Goal: Task Accomplishment & Management: Use online tool/utility

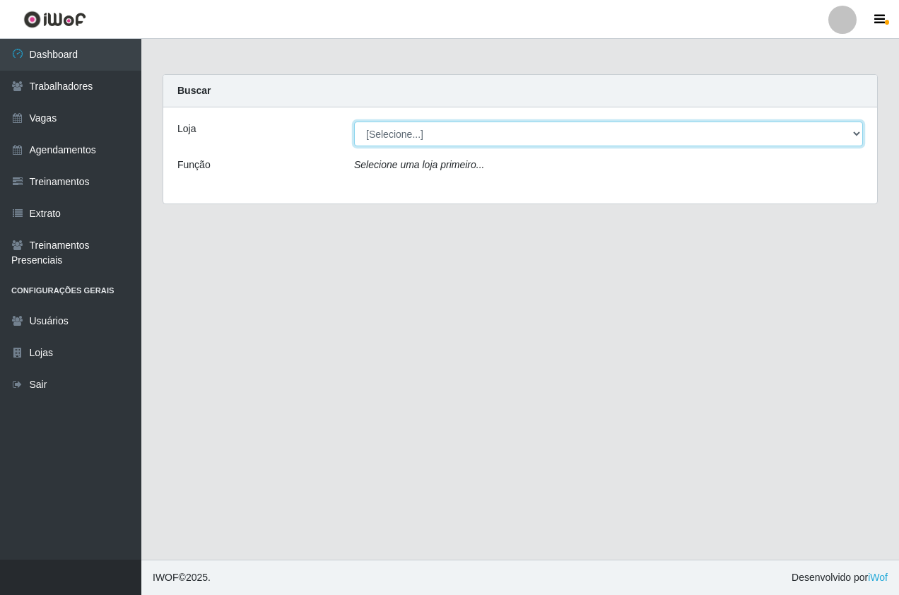
click at [399, 137] on select "[Selecione...] Pizza Nostra" at bounding box center [608, 134] width 509 height 25
select select "337"
click at [354, 122] on select "[Selecione...] Pizza Nostra" at bounding box center [608, 134] width 509 height 25
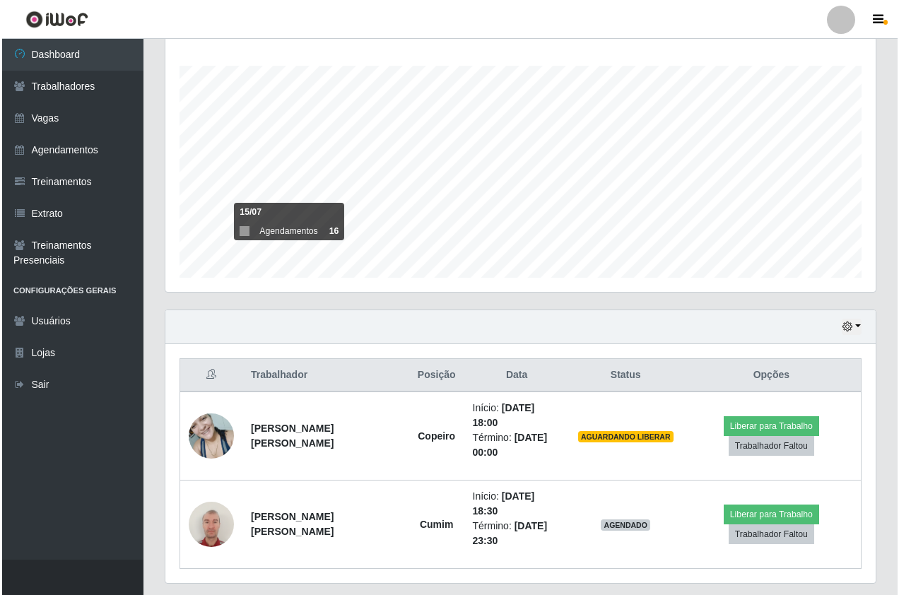
scroll to position [239, 0]
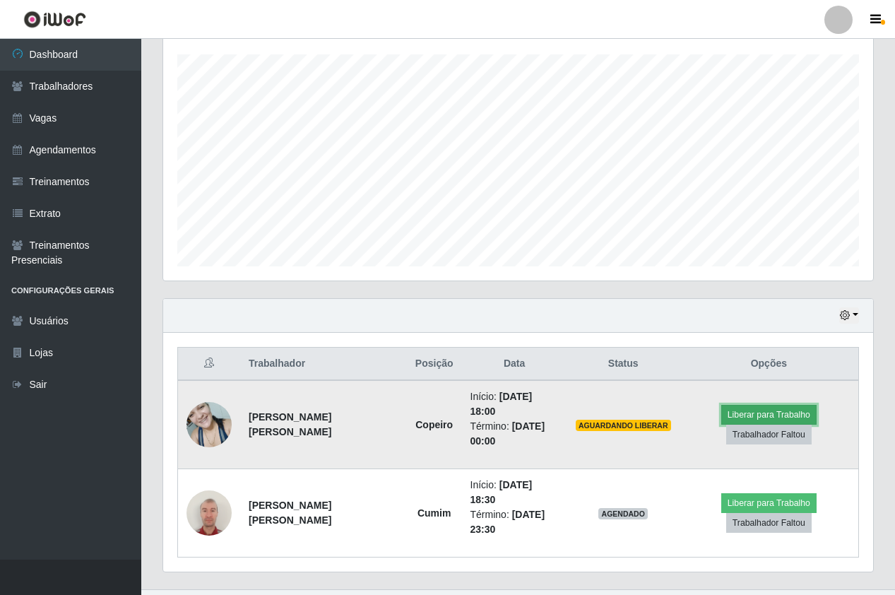
click at [769, 405] on button "Liberar para Trabalho" at bounding box center [768, 415] width 95 height 20
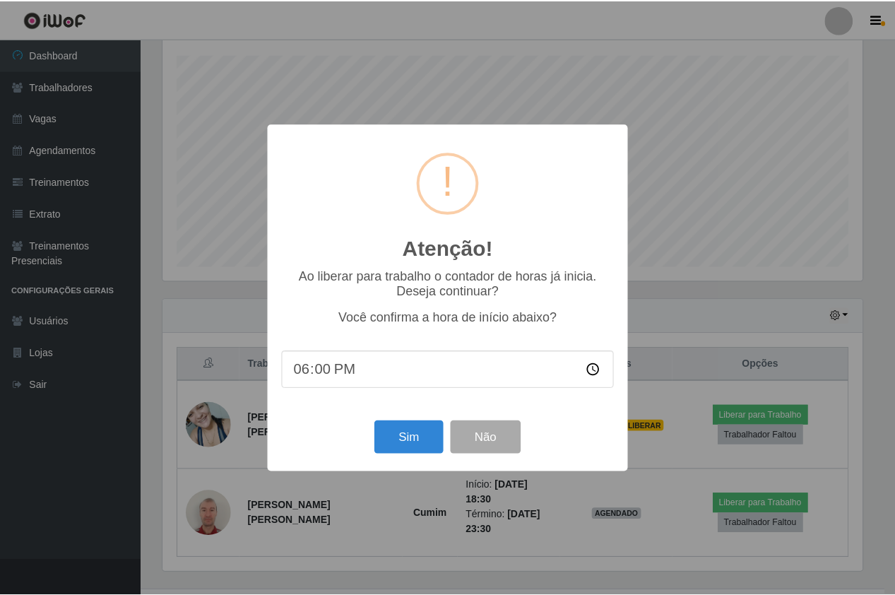
scroll to position [293, 703]
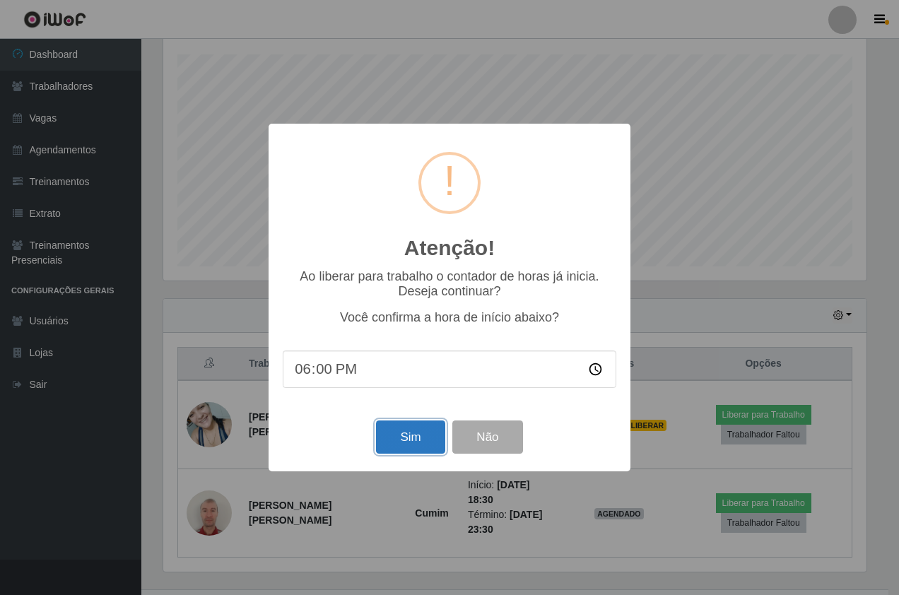
click at [413, 430] on button "Sim" at bounding box center [410, 436] width 69 height 33
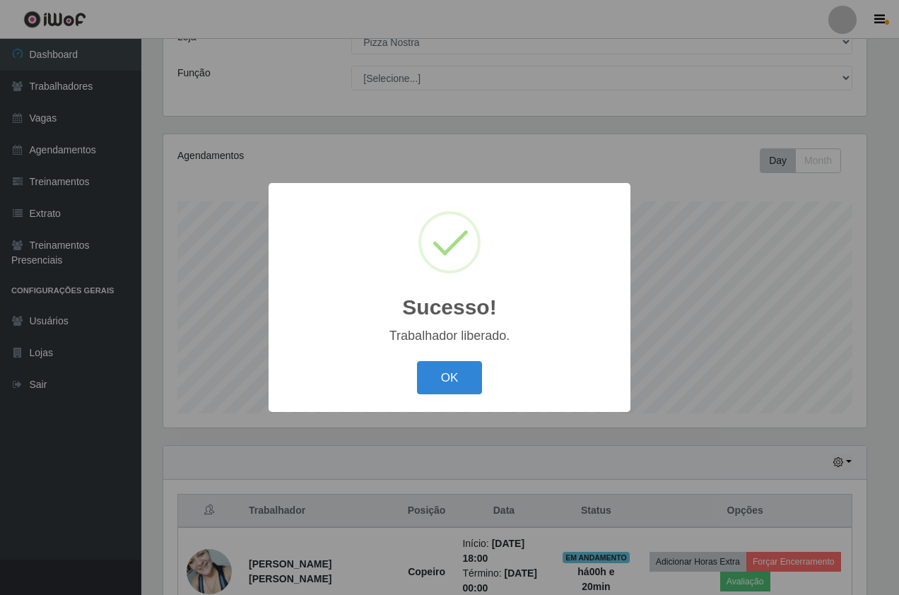
click at [456, 400] on div "Sucesso! × Trabalhador liberado. OK Cancel" at bounding box center [449, 297] width 362 height 229
click at [451, 383] on button "OK" at bounding box center [450, 377] width 66 height 33
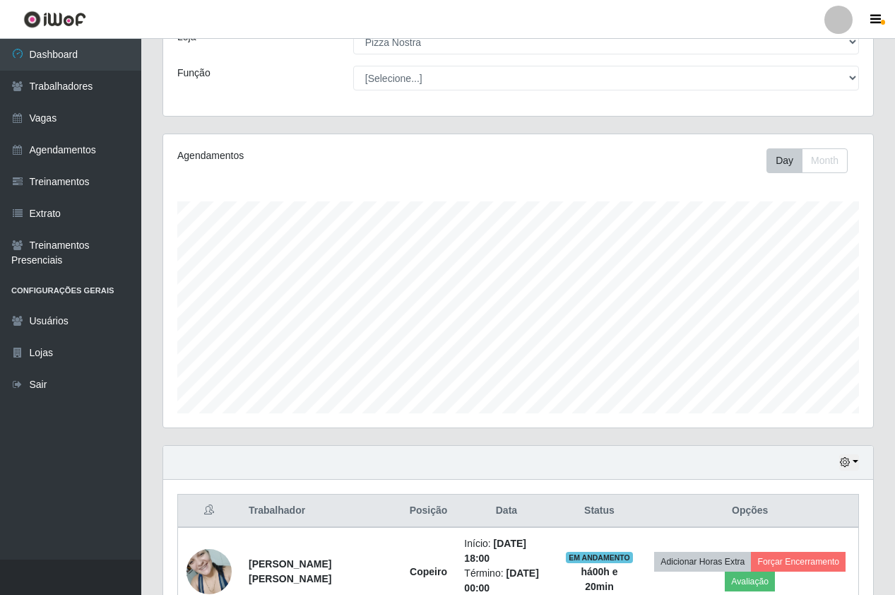
scroll to position [268, 0]
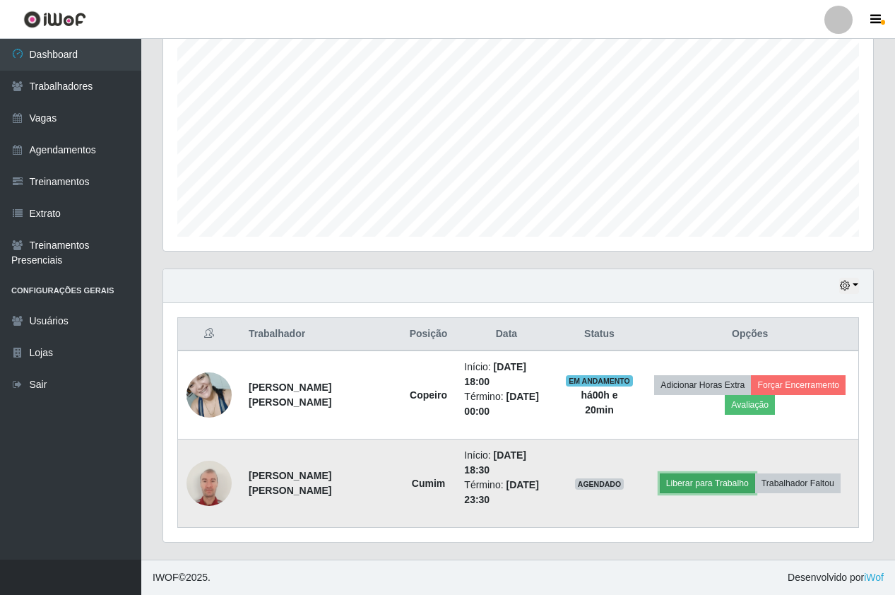
click at [683, 487] on button "Liberar para Trabalho" at bounding box center [707, 483] width 95 height 20
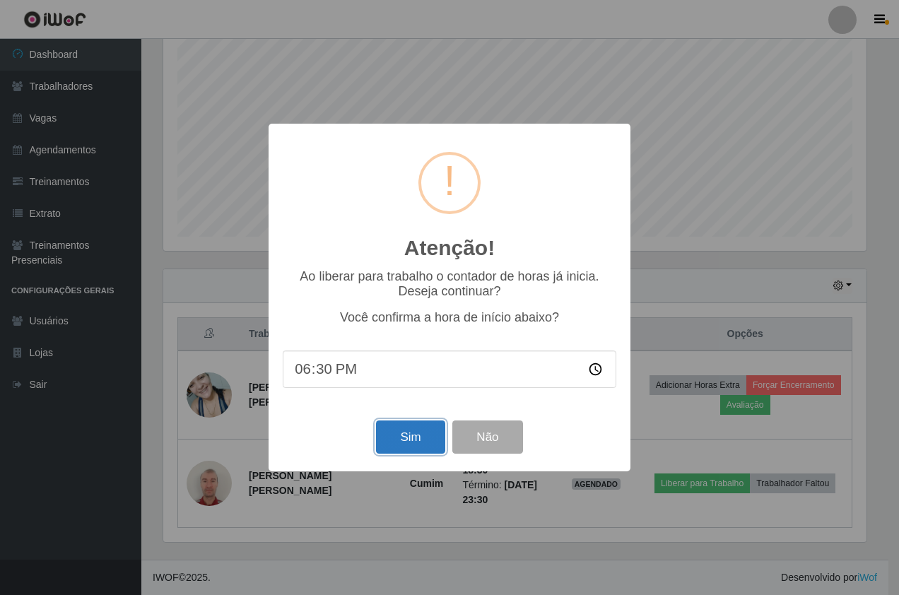
click at [398, 439] on button "Sim" at bounding box center [410, 436] width 69 height 33
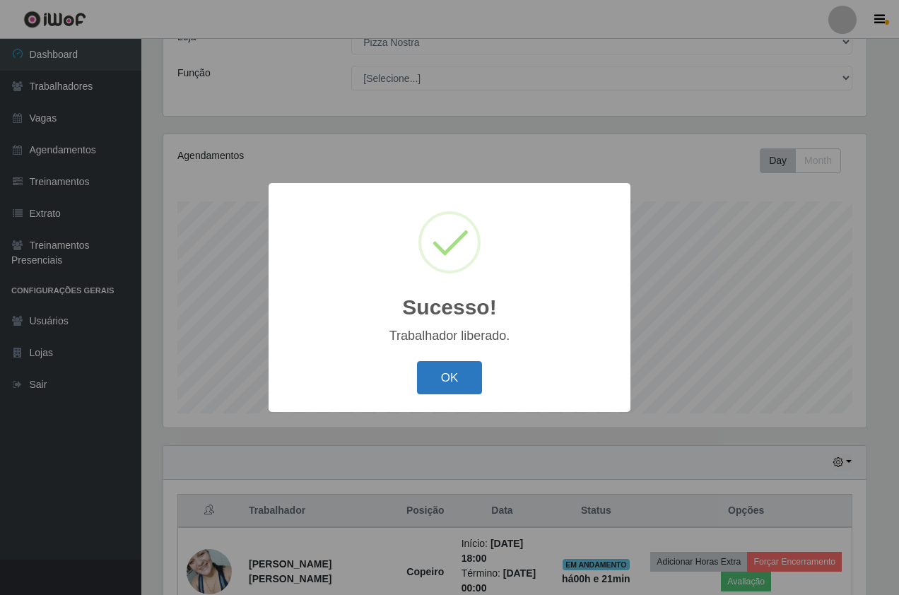
click at [443, 378] on button "OK" at bounding box center [450, 377] width 66 height 33
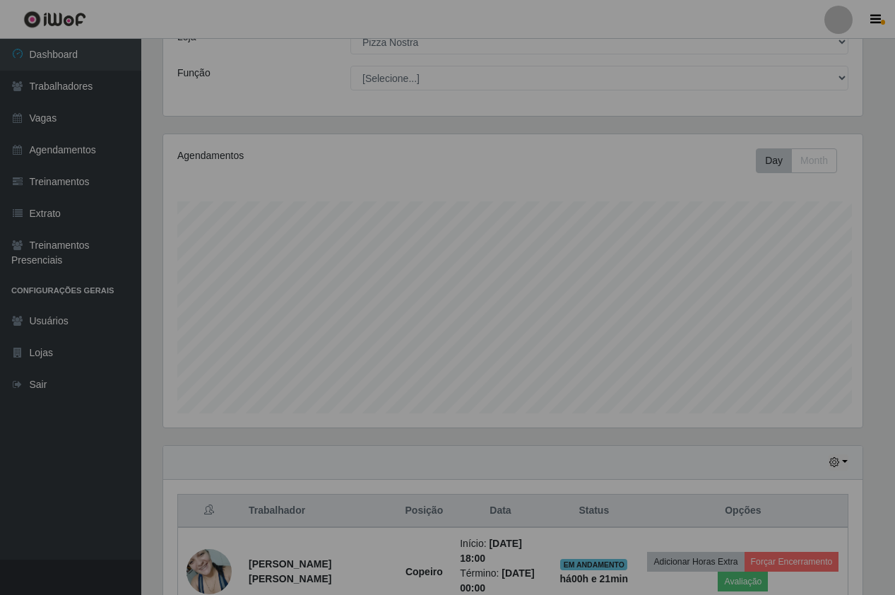
scroll to position [293, 710]
